Goal: Find contact information: Find contact information

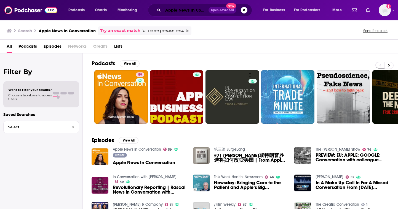
click at [186, 12] on input "Apple News In Conversation" at bounding box center [185, 10] width 45 height 9
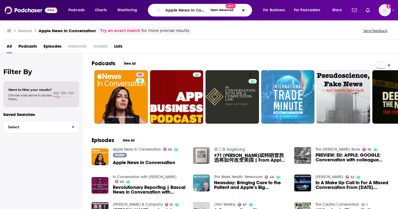
click at [244, 11] on button "Search podcasts, credits, & more..." at bounding box center [243, 10] width 7 height 7
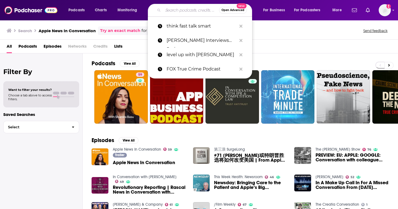
paste input "Reclaiming with [PERSON_NAME]"
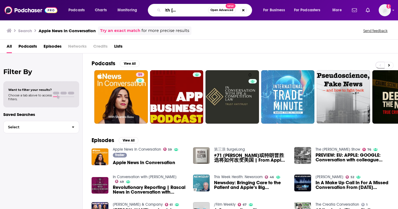
scroll to position [0, 29]
type input "Reclaiming with [PERSON_NAME]"
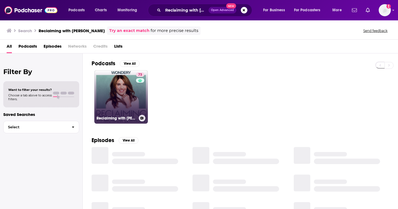
click at [116, 89] on link "73 Reclaiming with [PERSON_NAME]" at bounding box center [120, 96] width 53 height 53
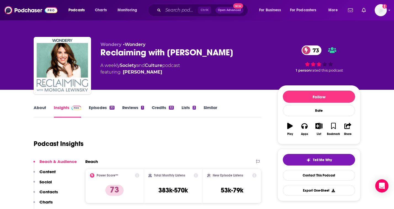
scroll to position [83, 0]
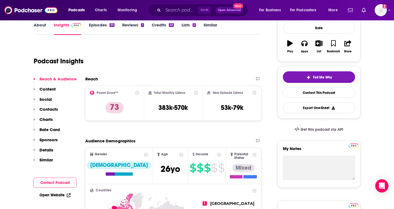
click at [50, 109] on p "Contacts" at bounding box center [48, 109] width 18 height 5
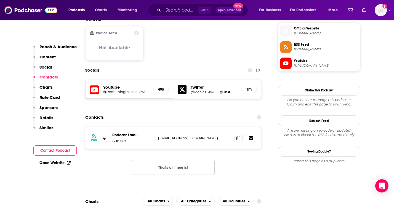
scroll to position [446, 0]
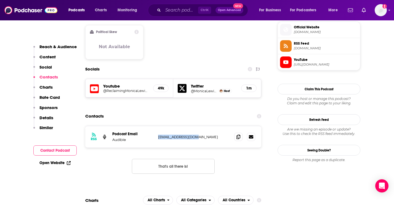
drag, startPoint x: 201, startPoint y: 103, endPoint x: 158, endPoint y: 104, distance: 42.7
click at [158, 135] on p "[EMAIL_ADDRESS][DOMAIN_NAME]" at bounding box center [194, 137] width 72 height 5
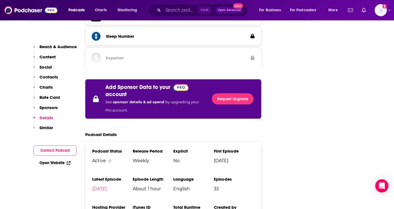
scroll to position [942, 0]
